Goal: Use online tool/utility: Utilize a website feature to perform a specific function

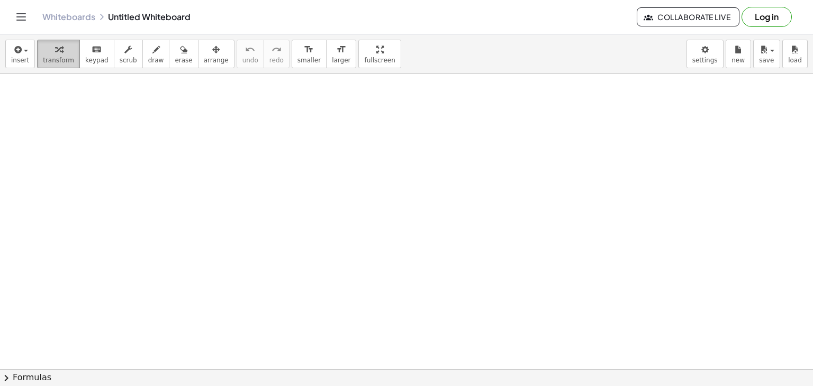
click at [47, 62] on span "transform" at bounding box center [58, 60] width 31 height 7
click at [204, 57] on span "arrange" at bounding box center [216, 60] width 25 height 7
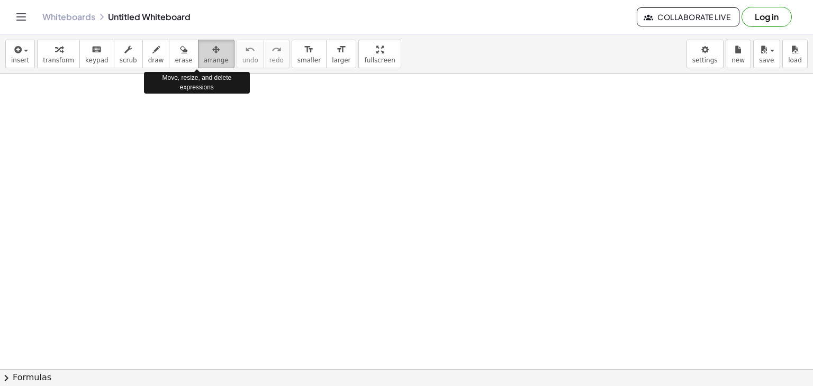
click at [204, 57] on span "arrange" at bounding box center [216, 60] width 25 height 7
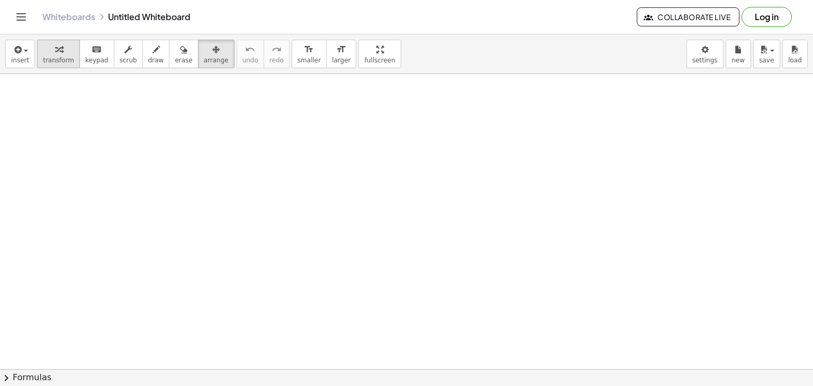
click at [45, 55] on div "button" at bounding box center [58, 49] width 31 height 13
click at [79, 53] on button "keyboard keypad" at bounding box center [96, 54] width 35 height 29
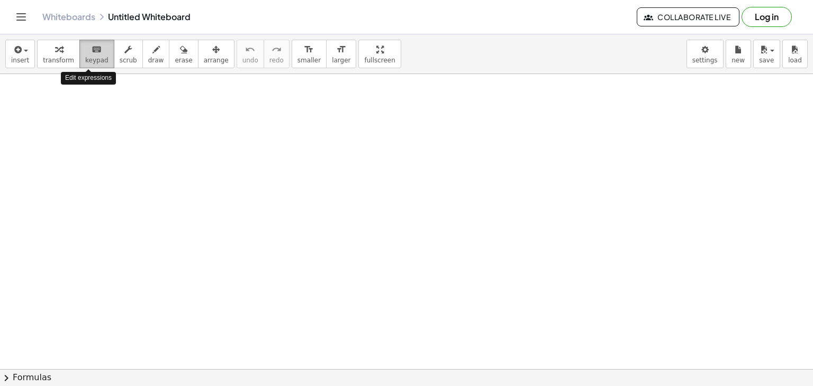
click at [85, 57] on span "keypad" at bounding box center [96, 60] width 23 height 7
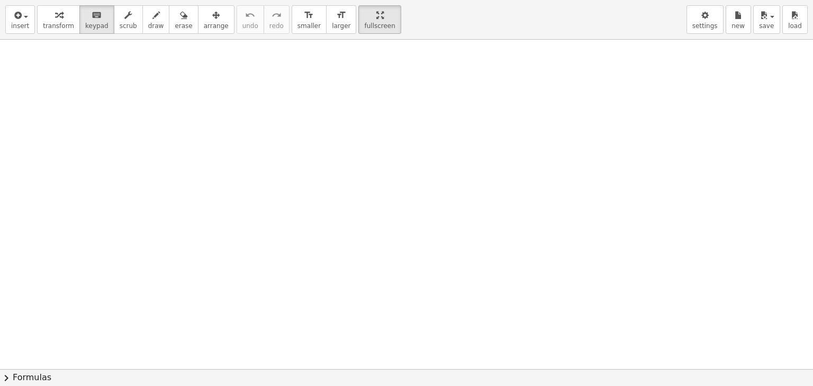
click at [337, 104] on div "insert select one: Math Expression Function Text Youtube Video Graphing Geometr…" at bounding box center [406, 193] width 813 height 386
drag, startPoint x: 359, startPoint y: 17, endPoint x: 359, endPoint y: -29, distance: 46.1
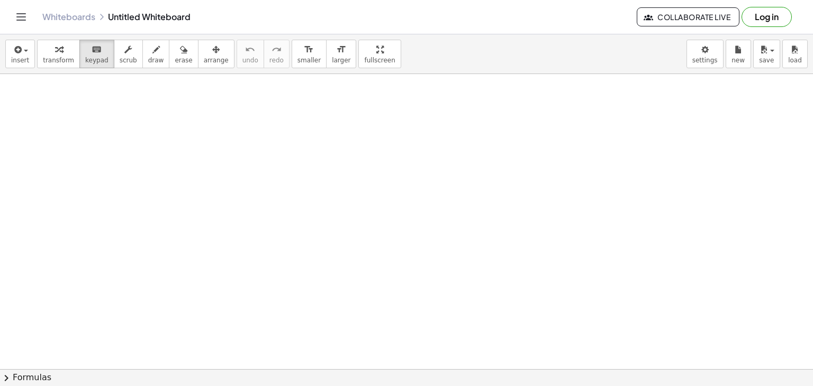
click at [359, 0] on html "Graspable Math Activities Get Started Activity Bank Assigned Work Classes White…" at bounding box center [406, 193] width 813 height 386
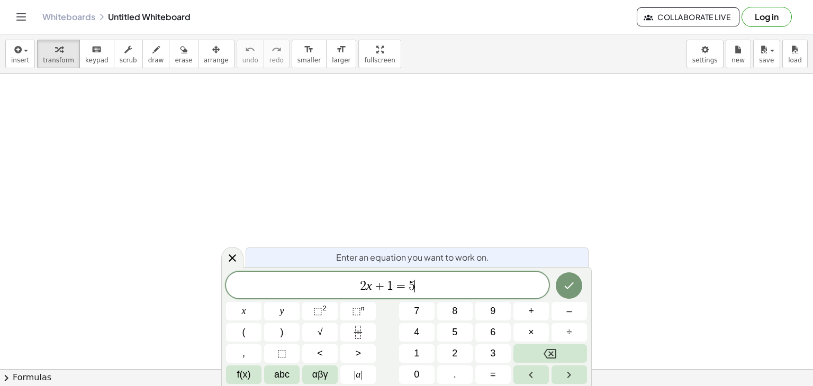
click at [452, 284] on span "2 x + 1 = 5 ​" at bounding box center [387, 286] width 323 height 15
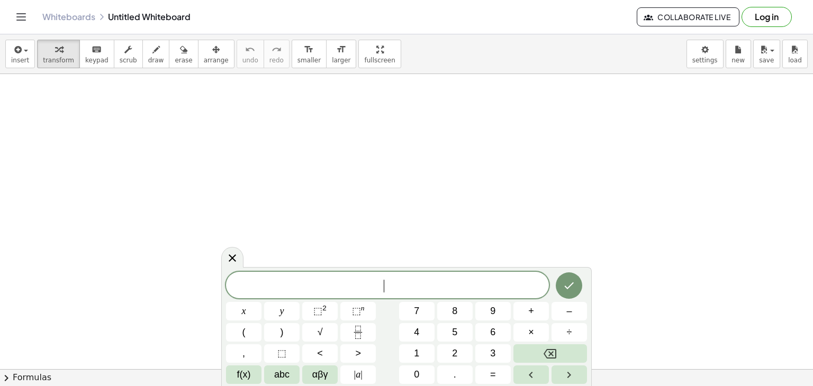
click at [372, 276] on div "​" at bounding box center [387, 285] width 323 height 26
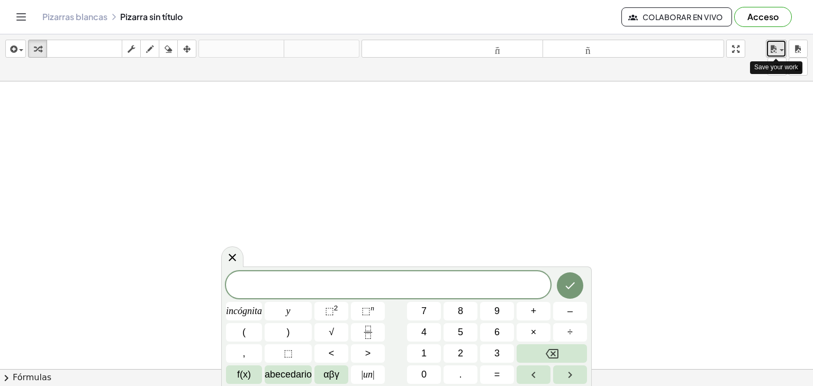
click at [779, 51] on span "button" at bounding box center [779, 50] width 2 height 7
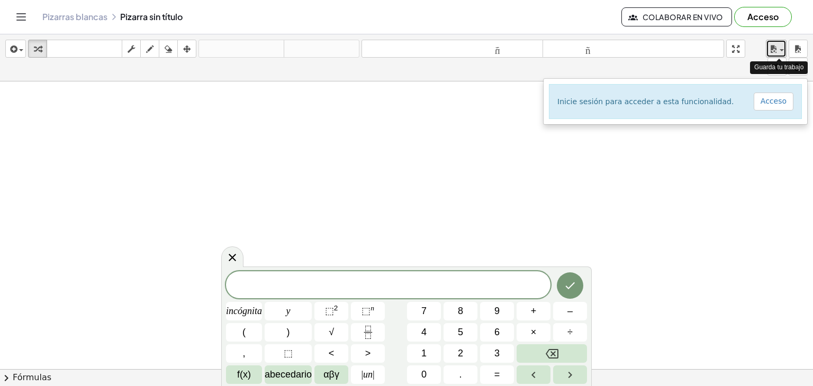
click at [779, 51] on span "button" at bounding box center [779, 50] width 2 height 7
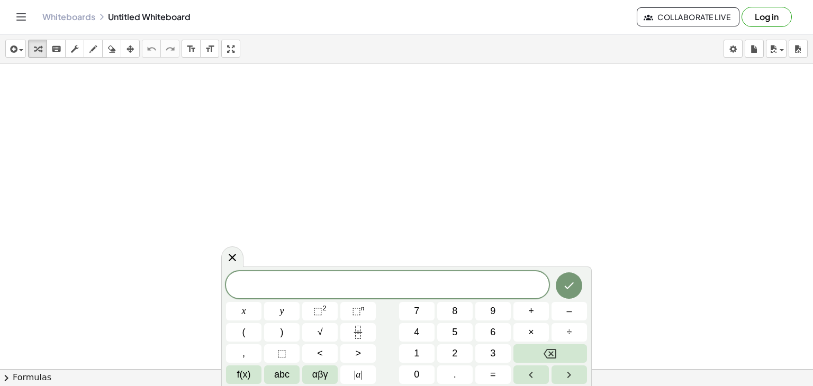
click at [371, 132] on div at bounding box center [406, 394] width 813 height 660
click at [405, 283] on span "​" at bounding box center [387, 286] width 323 height 15
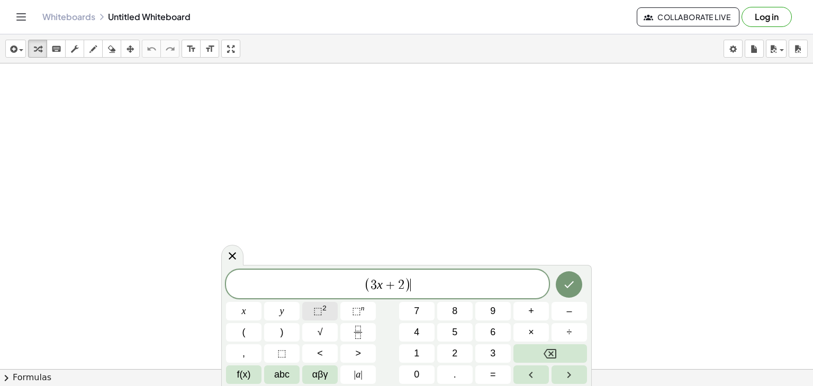
click at [327, 312] on button "⬚ 2" at bounding box center [319, 311] width 35 height 19
click at [571, 279] on icon "Done" at bounding box center [569, 283] width 13 height 13
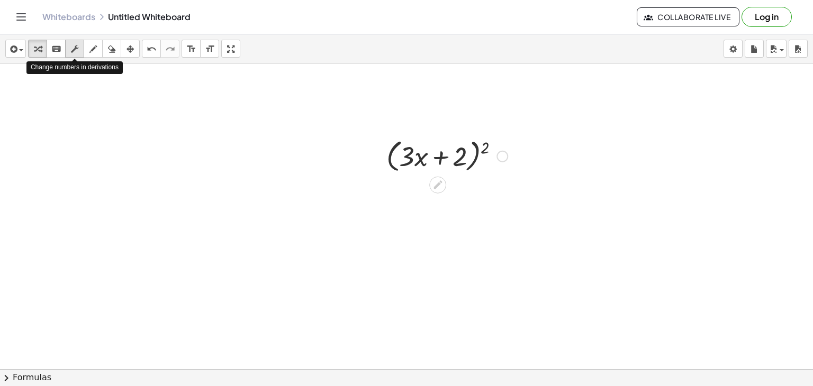
click at [74, 48] on icon "button" at bounding box center [74, 49] width 7 height 13
click at [408, 163] on div at bounding box center [447, 156] width 132 height 40
click at [421, 162] on div at bounding box center [447, 156] width 132 height 40
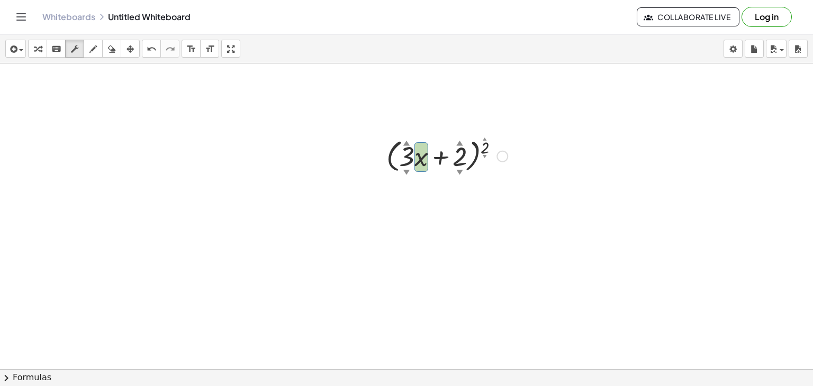
click at [409, 161] on div at bounding box center [447, 156] width 132 height 40
click at [487, 145] on div at bounding box center [447, 156] width 132 height 40
click at [407, 154] on div at bounding box center [447, 156] width 132 height 40
click at [486, 147] on div at bounding box center [447, 156] width 132 height 40
drag, startPoint x: 486, startPoint y: 150, endPoint x: 409, endPoint y: 158, distance: 77.7
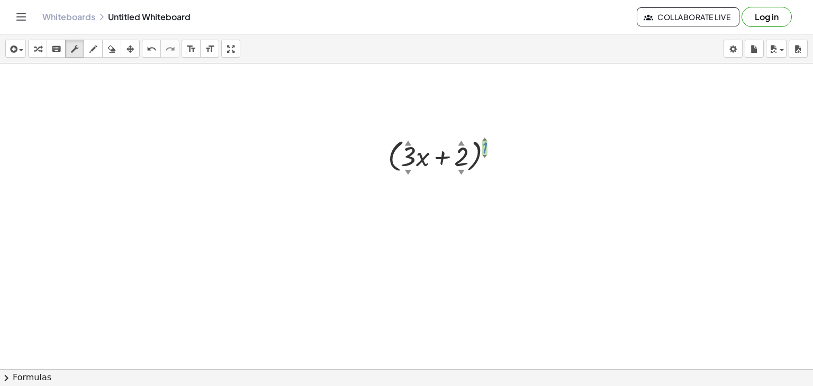
click at [409, 158] on div at bounding box center [447, 156] width 132 height 40
click at [488, 137] on div at bounding box center [447, 156] width 129 height 40
click at [485, 140] on div "▲" at bounding box center [485, 139] width 4 height 6
click at [483, 138] on div "▲" at bounding box center [485, 139] width 4 height 6
drag, startPoint x: 485, startPoint y: 147, endPoint x: 559, endPoint y: 137, distance: 74.7
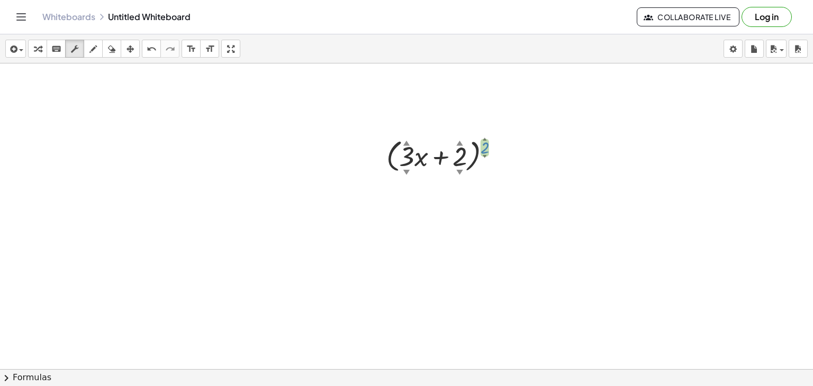
click at [559, 137] on div "( + · 3 ▲ ▼ · x + 2 ▲ ▼ ) 2 ▲ ▼" at bounding box center [406, 394] width 813 height 660
click at [400, 160] on div at bounding box center [447, 156] width 132 height 40
click at [423, 206] on div at bounding box center [406, 394] width 813 height 660
click at [407, 154] on div at bounding box center [447, 156] width 132 height 40
click at [501, 206] on div at bounding box center [406, 394] width 813 height 660
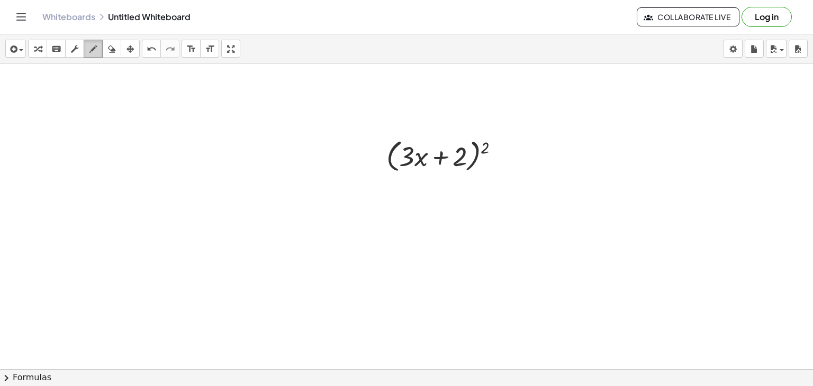
click at [95, 48] on icon "button" at bounding box center [92, 49] width 7 height 13
click at [127, 48] on icon "button" at bounding box center [130, 49] width 7 height 13
click at [111, 50] on icon "button" at bounding box center [111, 49] width 7 height 13
click at [189, 51] on icon "format_size" at bounding box center [191, 49] width 10 height 13
click at [210, 48] on icon "format_size" at bounding box center [210, 49] width 10 height 13
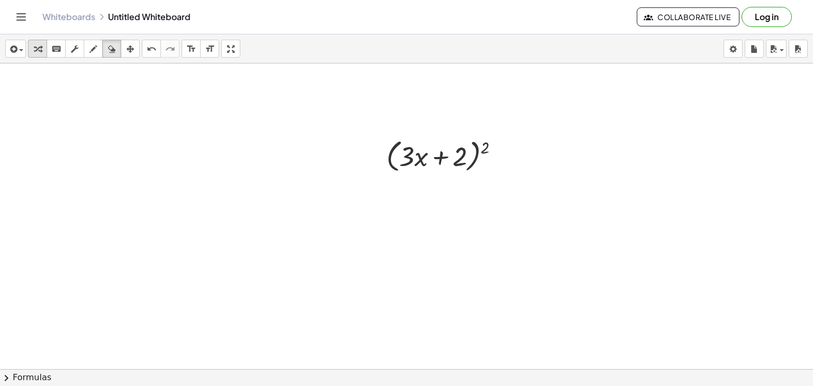
click at [33, 47] on div "button" at bounding box center [38, 48] width 14 height 13
click at [61, 46] on div "keyboard" at bounding box center [56, 48] width 14 height 13
click at [64, 48] on button "keyboard keypad" at bounding box center [56, 49] width 19 height 18
click at [56, 49] on icon "keyboard" at bounding box center [56, 49] width 10 height 13
click at [413, 155] on div at bounding box center [406, 156] width 15 height 31
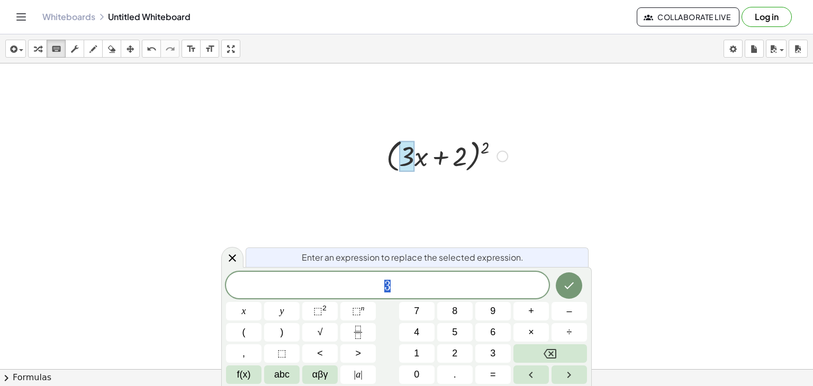
click at [484, 146] on div at bounding box center [447, 156] width 132 height 40
click at [486, 150] on div at bounding box center [447, 156] width 132 height 40
drag, startPoint x: 410, startPoint y: 157, endPoint x: 420, endPoint y: 154, distance: 10.0
click at [438, 157] on div "( + · 3 · x + 2 ) 2" at bounding box center [438, 157] width 0 height 0
click at [76, 49] on icon "button" at bounding box center [74, 49] width 7 height 13
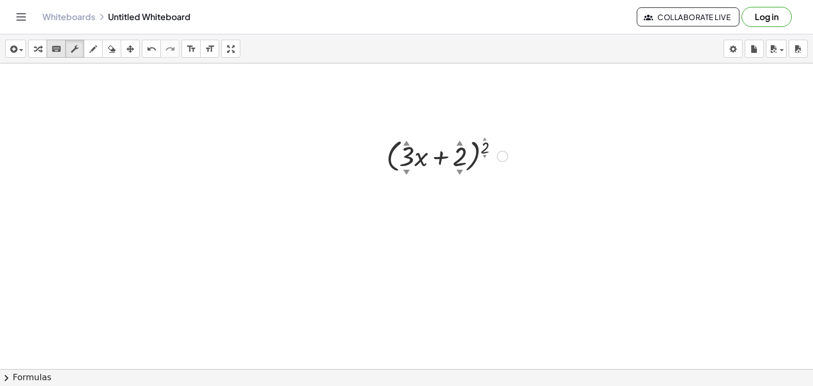
click at [48, 47] on button "keyboard keypad" at bounding box center [56, 49] width 19 height 18
click at [36, 47] on icon "button" at bounding box center [37, 49] width 7 height 13
click at [21, 50] on span "button" at bounding box center [21, 50] width 4 height 2
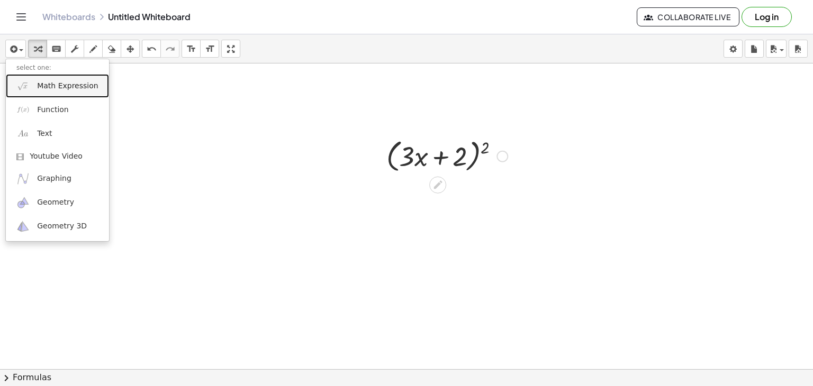
click at [56, 91] on span "Math Expression" at bounding box center [67, 86] width 61 height 11
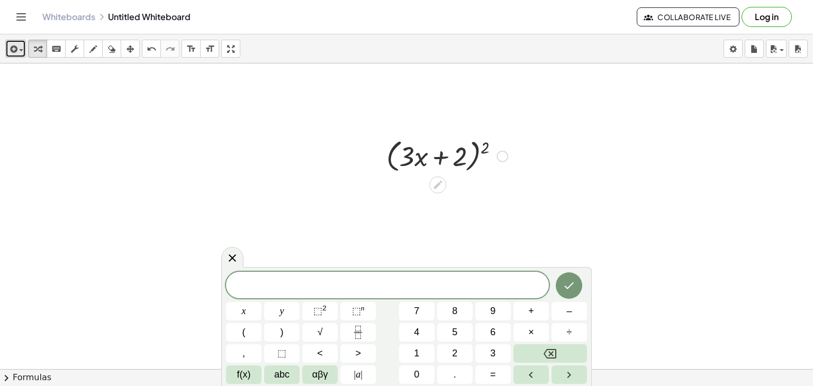
click at [17, 47] on span "button" at bounding box center [18, 50] width 2 height 7
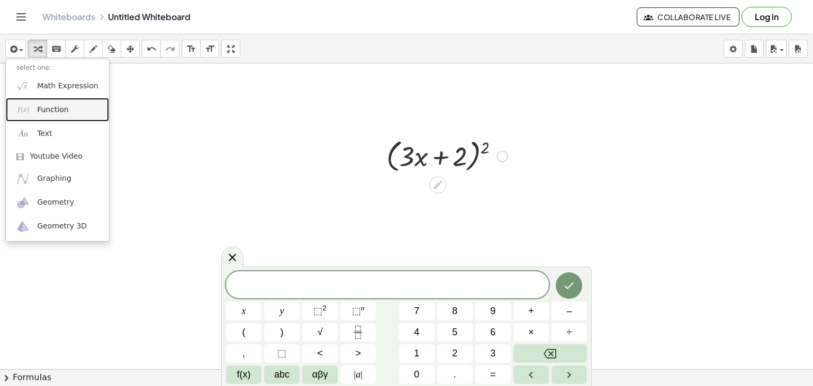
click at [40, 110] on span "Function" at bounding box center [53, 110] width 32 height 11
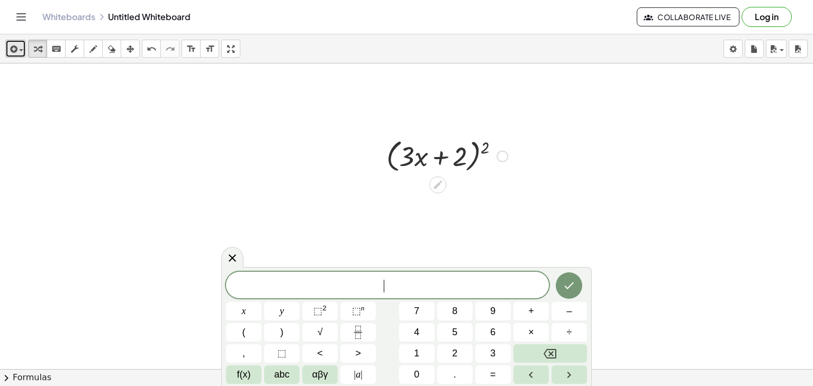
click at [19, 51] on span "button" at bounding box center [21, 50] width 4 height 2
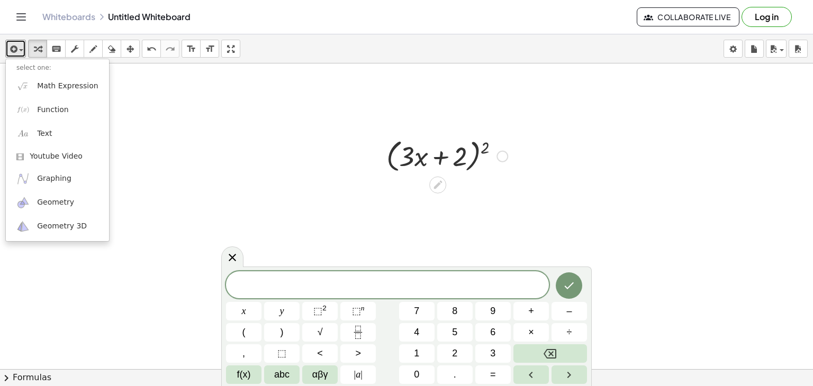
click at [154, 94] on div at bounding box center [406, 394] width 813 height 660
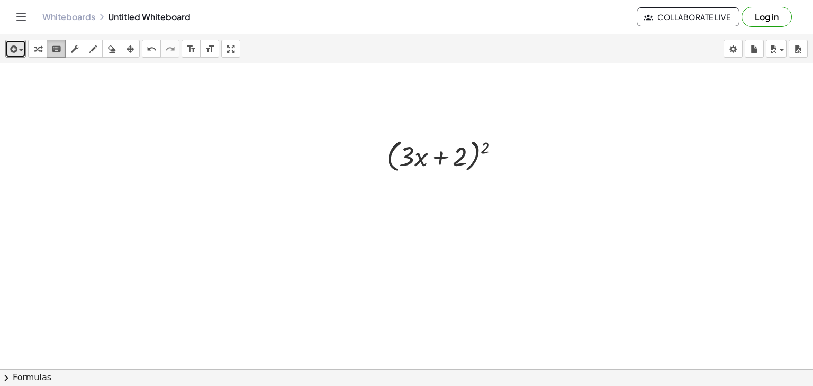
click at [55, 48] on icon "keyboard" at bounding box center [56, 49] width 10 height 13
click at [42, 48] on div "button" at bounding box center [38, 48] width 14 height 13
click at [51, 46] on icon "keyboard" at bounding box center [56, 49] width 10 height 13
click at [418, 156] on div at bounding box center [413, 156] width 29 height 31
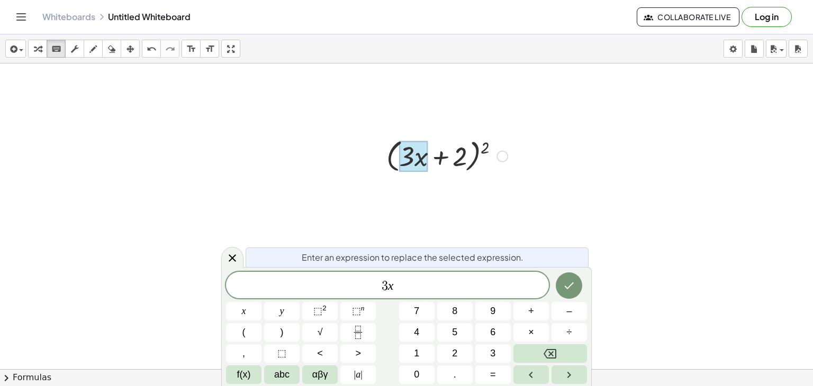
drag, startPoint x: 421, startPoint y: 155, endPoint x: 415, endPoint y: 157, distance: 6.0
click at [415, 157] on div at bounding box center [413, 156] width 29 height 31
drag, startPoint x: 416, startPoint y: 157, endPoint x: 487, endPoint y: 145, distance: 72.0
click at [438, 157] on div "( + · 3 · x + 2 ) 2" at bounding box center [438, 157] width 0 height 0
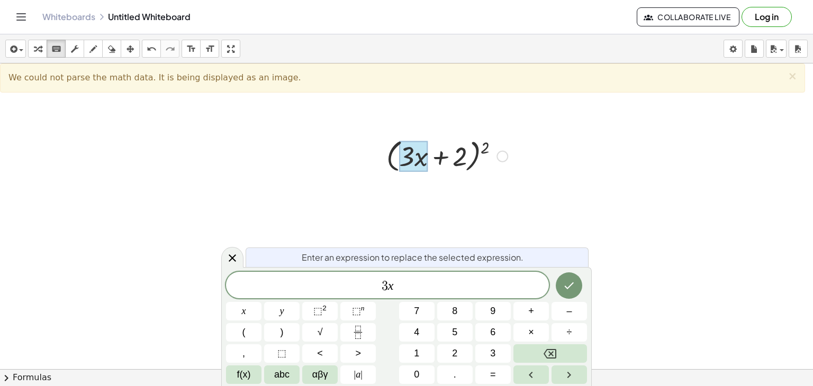
click at [483, 147] on div at bounding box center [447, 156] width 132 height 40
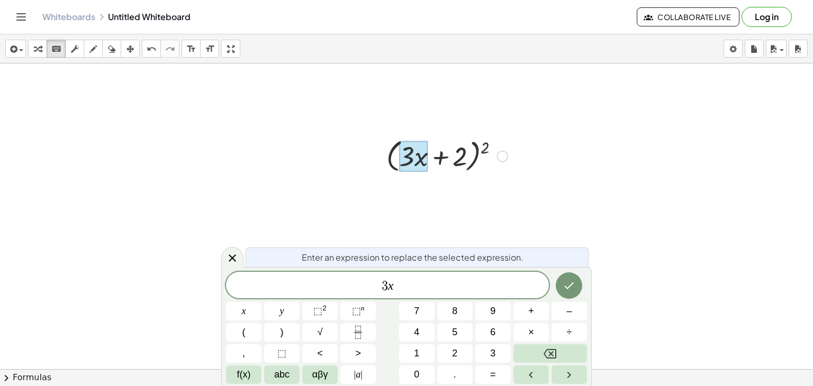
click at [485, 147] on div at bounding box center [447, 156] width 132 height 40
click at [488, 150] on div at bounding box center [447, 156] width 132 height 40
click at [501, 158] on div at bounding box center [503, 157] width 12 height 12
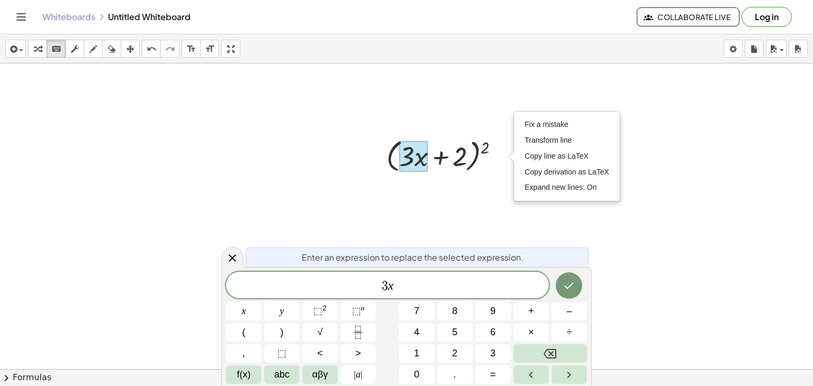
drag, startPoint x: 474, startPoint y: 197, endPoint x: 447, endPoint y: 179, distance: 32.9
click at [474, 197] on div at bounding box center [406, 394] width 813 height 660
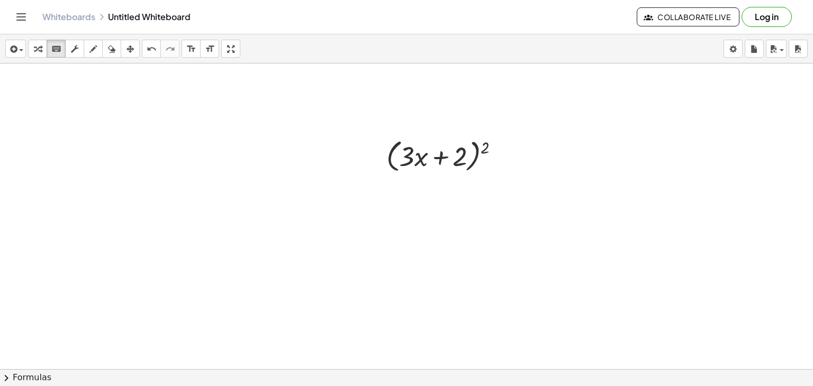
click at [401, 330] on div at bounding box center [406, 394] width 813 height 660
click at [375, 364] on div at bounding box center [406, 394] width 813 height 660
drag, startPoint x: 389, startPoint y: 309, endPoint x: 412, endPoint y: 223, distance: 88.9
click at [390, 308] on div at bounding box center [406, 394] width 813 height 660
click at [53, 47] on icon "keyboard" at bounding box center [56, 49] width 10 height 13
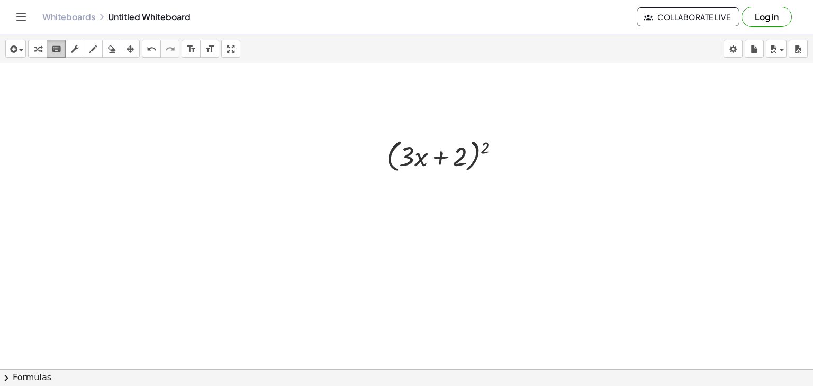
click at [53, 47] on icon "keyboard" at bounding box center [56, 49] width 10 height 13
click at [42, 49] on div "button" at bounding box center [38, 48] width 14 height 13
click at [52, 48] on icon "keyboard" at bounding box center [56, 49] width 10 height 13
click at [77, 48] on icon "button" at bounding box center [74, 49] width 7 height 13
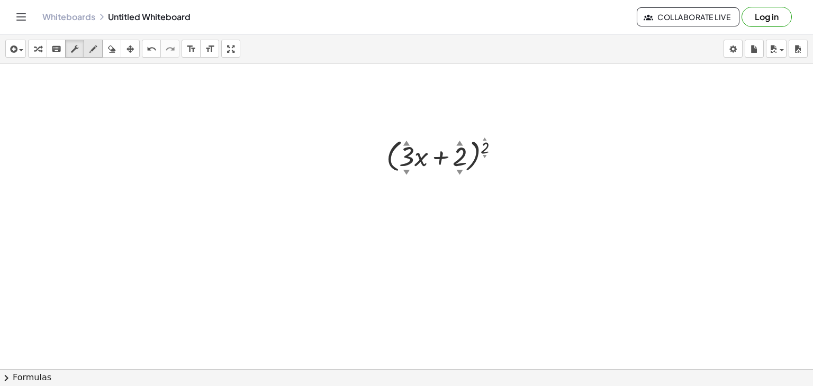
click at [89, 49] on icon "button" at bounding box center [92, 49] width 7 height 13
click at [434, 167] on div at bounding box center [406, 394] width 813 height 660
click at [417, 166] on div at bounding box center [406, 394] width 813 height 660
click at [412, 159] on div at bounding box center [406, 394] width 813 height 660
click at [418, 200] on div at bounding box center [406, 394] width 813 height 660
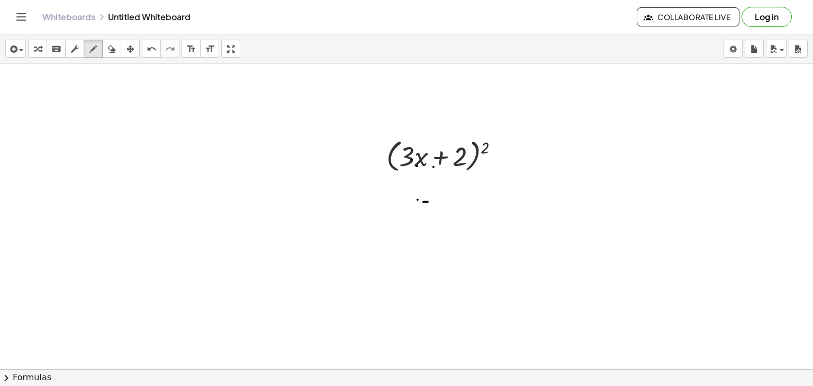
drag, startPoint x: 428, startPoint y: 202, endPoint x: 445, endPoint y: 200, distance: 17.6
click at [431, 202] on div at bounding box center [406, 394] width 813 height 660
drag, startPoint x: 445, startPoint y: 200, endPoint x: 452, endPoint y: 195, distance: 7.9
click at [447, 197] on div at bounding box center [406, 394] width 813 height 660
click at [462, 197] on div at bounding box center [406, 394] width 813 height 660
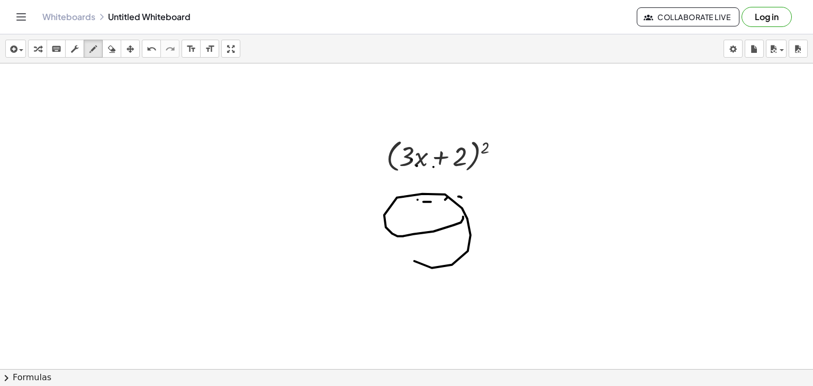
drag, startPoint x: 413, startPoint y: 234, endPoint x: 454, endPoint y: 187, distance: 61.9
click at [383, 174] on div at bounding box center [406, 394] width 813 height 660
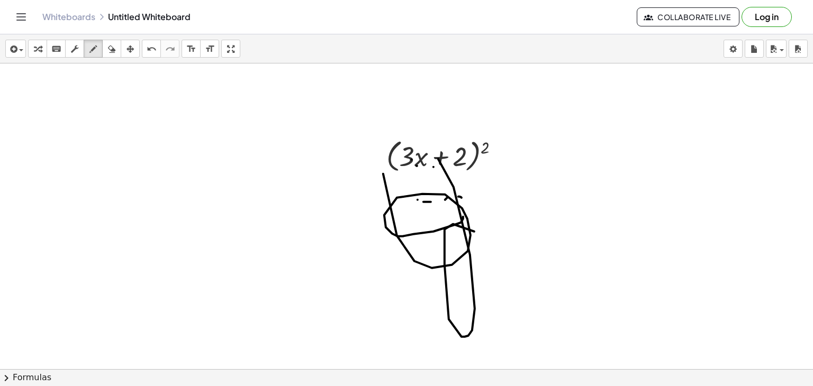
drag, startPoint x: 454, startPoint y: 187, endPoint x: 409, endPoint y: 229, distance: 61.8
click at [428, 245] on div at bounding box center [406, 394] width 813 height 660
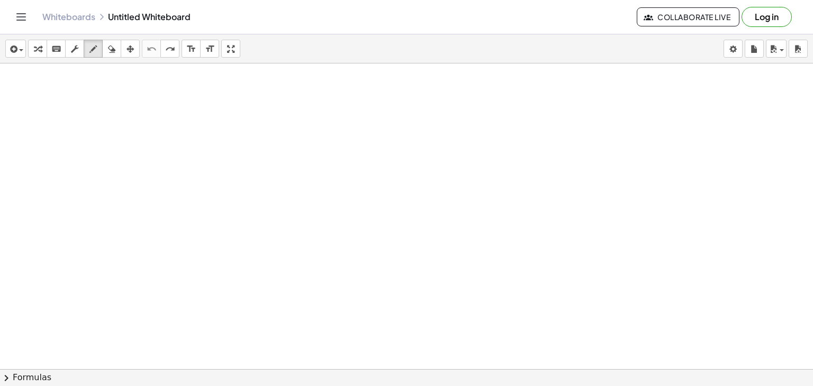
click at [269, 259] on div at bounding box center [406, 394] width 813 height 660
click at [408, 367] on div "insert select one: Math Expression Function Text Youtube Video Graphing Geometr…" at bounding box center [406, 210] width 813 height 352
click at [464, 319] on div at bounding box center [406, 394] width 813 height 660
drag, startPoint x: 348, startPoint y: 299, endPoint x: 319, endPoint y: 263, distance: 46.3
click at [346, 295] on div at bounding box center [406, 394] width 813 height 660
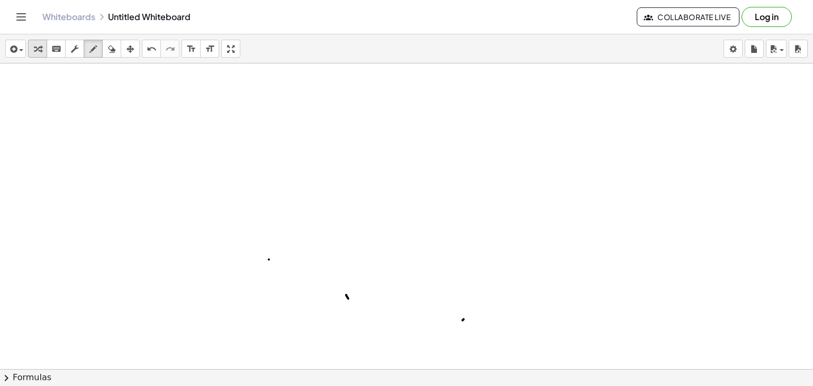
click at [40, 46] on icon "button" at bounding box center [37, 49] width 7 height 13
click at [336, 265] on div at bounding box center [406, 394] width 813 height 660
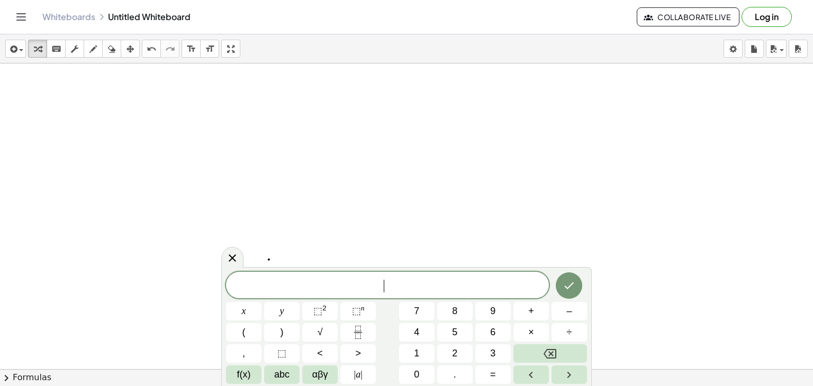
click at [417, 321] on div "​ x y ⬚ 2 ⬚ n 7 8 9 + – ( ) √ 4 5 6 × ÷ , ⬚ < > 1 2 3 f(x) abc αβγ | a | 0 . =" at bounding box center [406, 328] width 361 height 112
click at [235, 259] on icon at bounding box center [232, 258] width 13 height 13
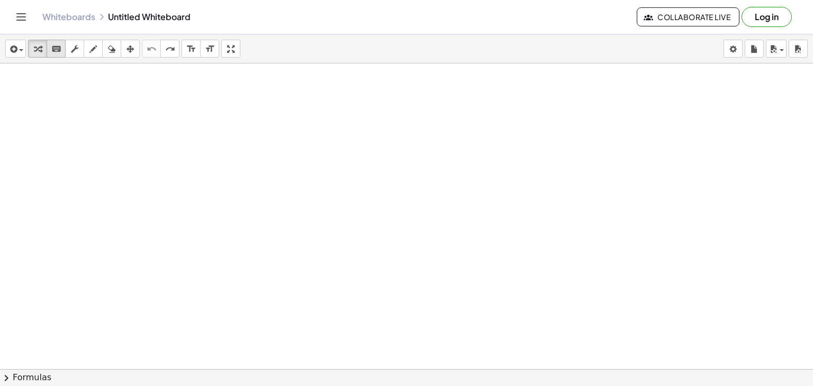
click at [56, 46] on icon "keyboard" at bounding box center [56, 49] width 10 height 13
click at [360, 308] on div at bounding box center [406, 394] width 813 height 660
click at [411, 327] on div at bounding box center [406, 394] width 813 height 660
click at [412, 333] on div at bounding box center [406, 394] width 813 height 660
click at [447, 252] on div at bounding box center [406, 394] width 813 height 660
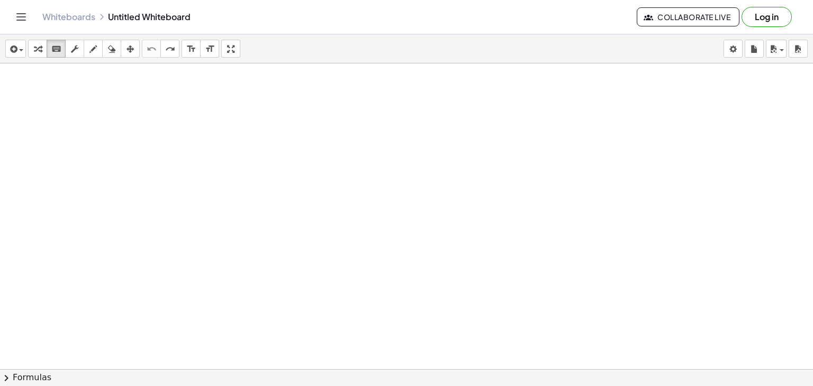
click at [428, 324] on div at bounding box center [406, 394] width 813 height 660
drag, startPoint x: 391, startPoint y: 340, endPoint x: 340, endPoint y: 308, distance: 59.8
click at [387, 341] on div at bounding box center [406, 394] width 813 height 660
click at [38, 47] on icon "button" at bounding box center [37, 49] width 7 height 13
click at [320, 296] on div at bounding box center [406, 394] width 813 height 660
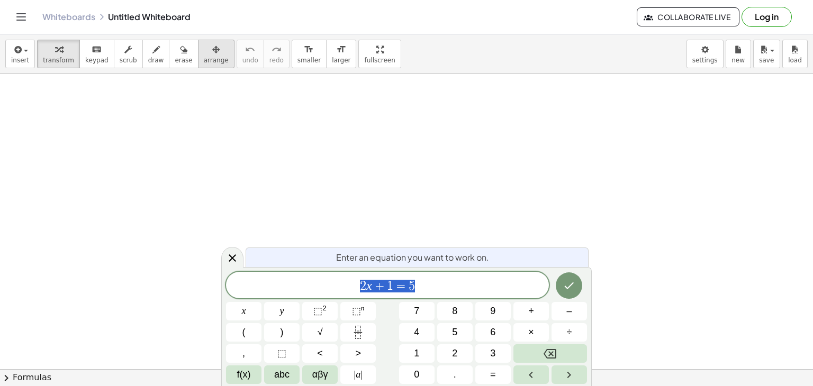
click at [204, 60] on span "arrange" at bounding box center [216, 60] width 25 height 7
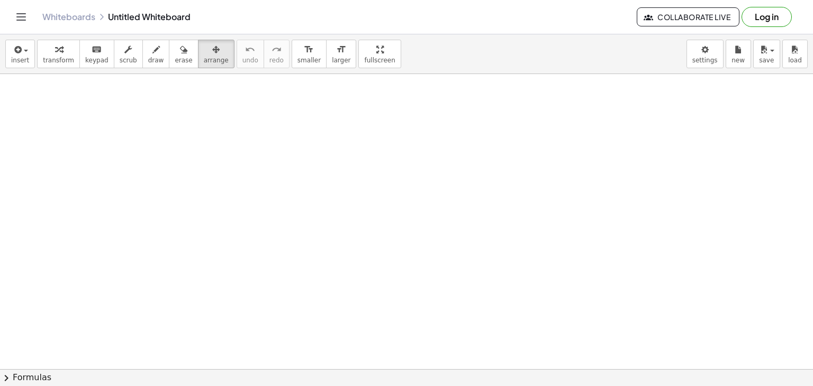
drag, startPoint x: 434, startPoint y: 333, endPoint x: 316, endPoint y: 241, distance: 149.4
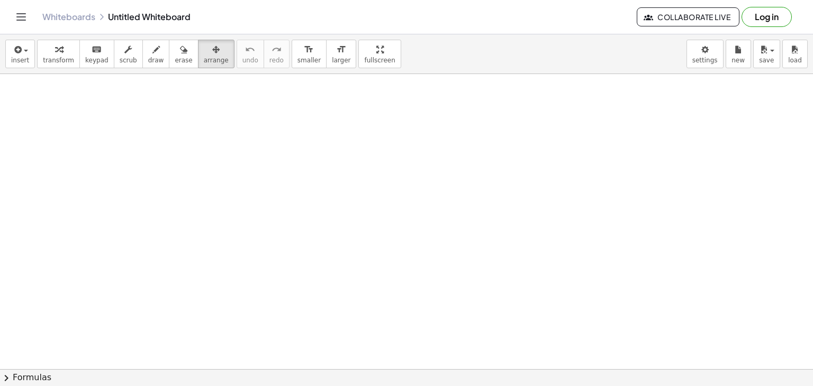
click at [58, 55] on div "button" at bounding box center [58, 49] width 31 height 13
drag, startPoint x: 208, startPoint y: 159, endPoint x: 125, endPoint y: 90, distance: 107.9
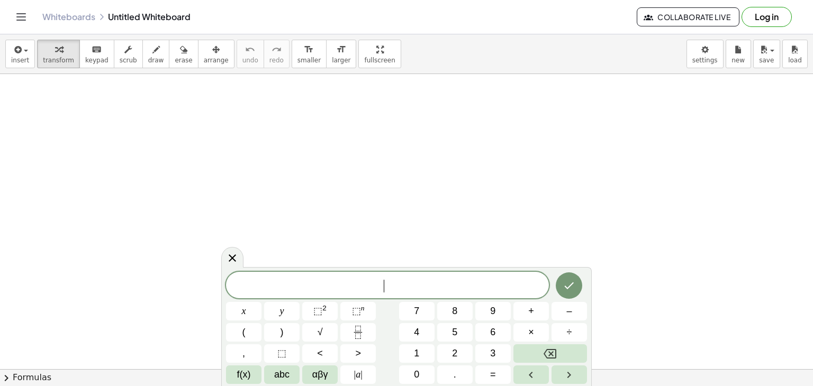
click at [24, 376] on button "chevron_right Formulas" at bounding box center [406, 377] width 813 height 17
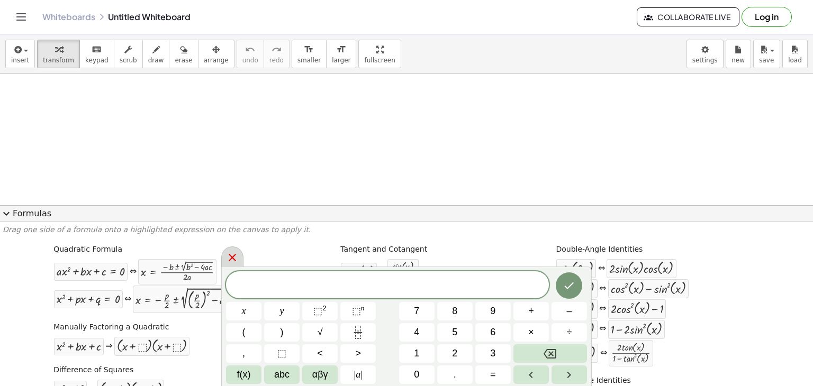
click at [227, 263] on icon at bounding box center [232, 257] width 13 height 13
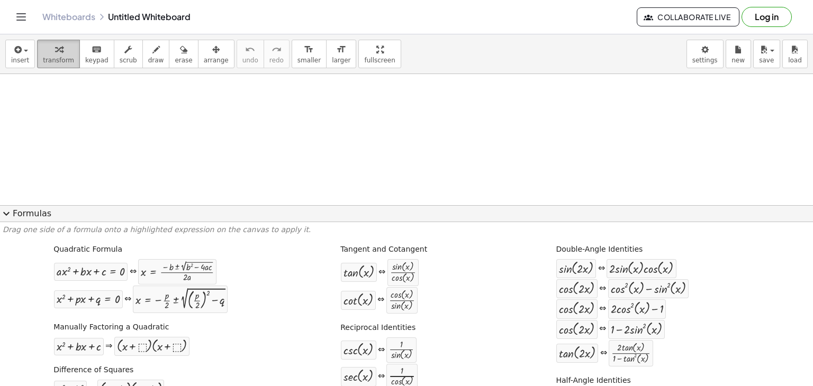
click at [65, 64] on button "transform" at bounding box center [58, 54] width 43 height 29
